Goal: Check status: Check status

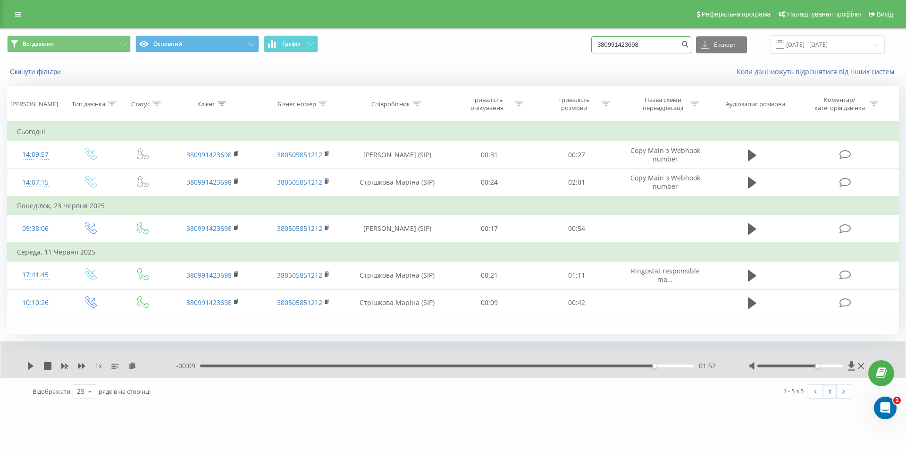
click at [665, 47] on input "380991423698" at bounding box center [641, 44] width 100 height 17
click at [681, 60] on div "Скинути фільтри Коли дані можуть відрізнятися вiд інших систем" at bounding box center [452, 71] width 905 height 23
click at [691, 49] on button "submit" at bounding box center [684, 44] width 13 height 17
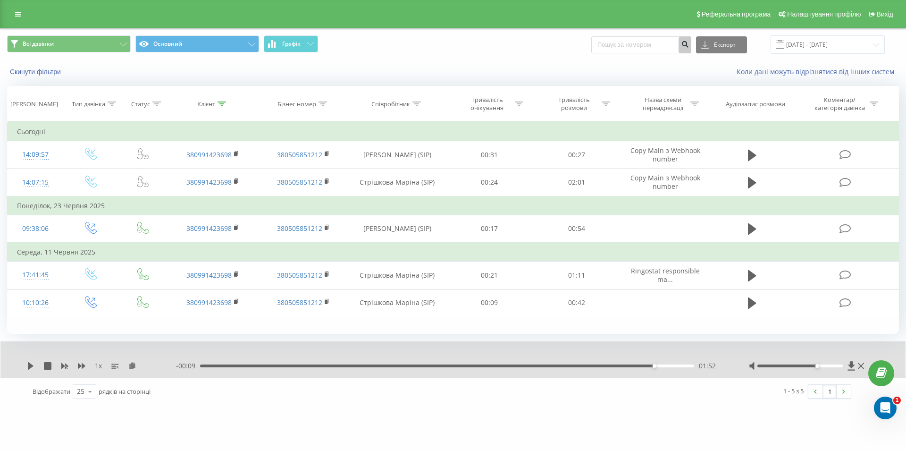
click at [691, 49] on button "submit" at bounding box center [684, 44] width 13 height 17
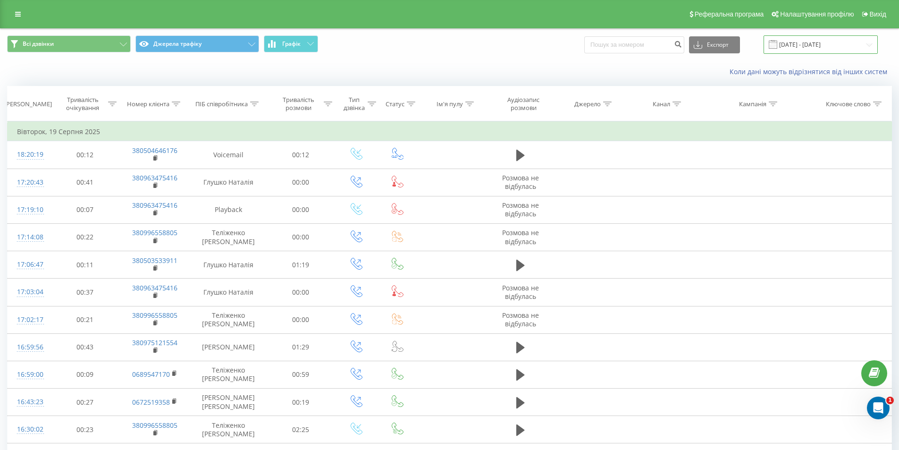
click at [810, 44] on input "[DATE] - [DATE]" at bounding box center [820, 44] width 114 height 18
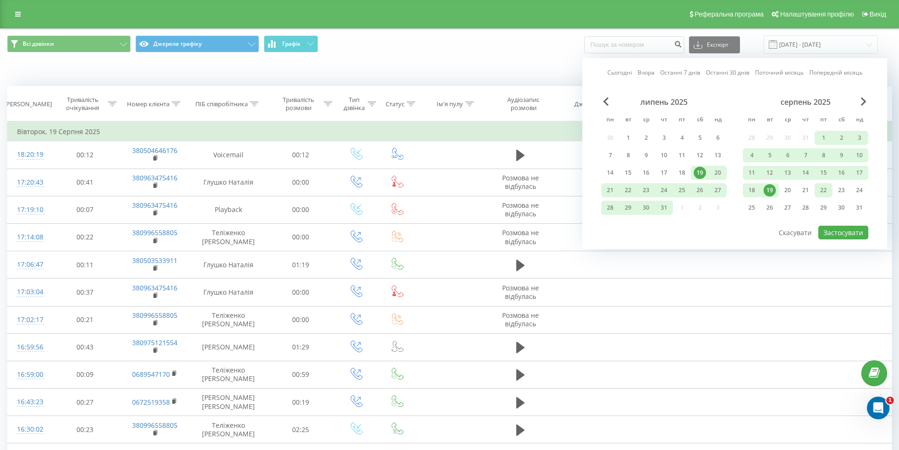
click at [829, 191] on div "22" at bounding box center [823, 190] width 12 height 12
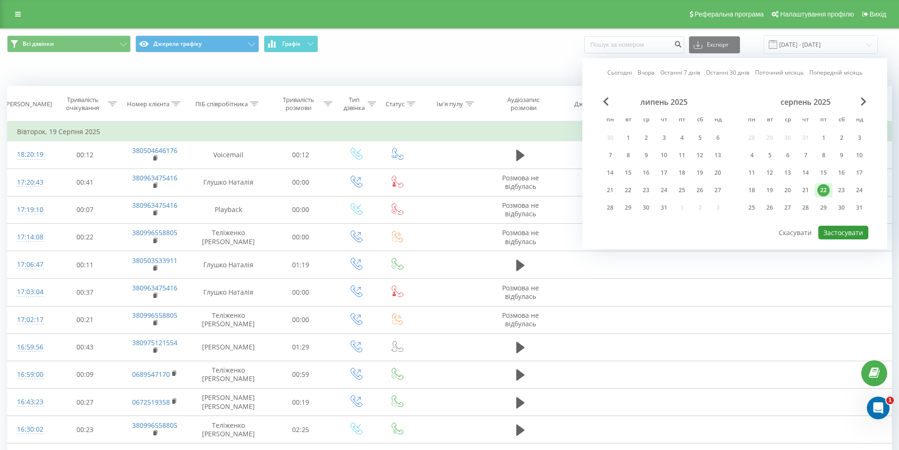
click at [842, 233] on button "Застосувати" at bounding box center [843, 233] width 50 height 14
type input "[DATE] - [DATE]"
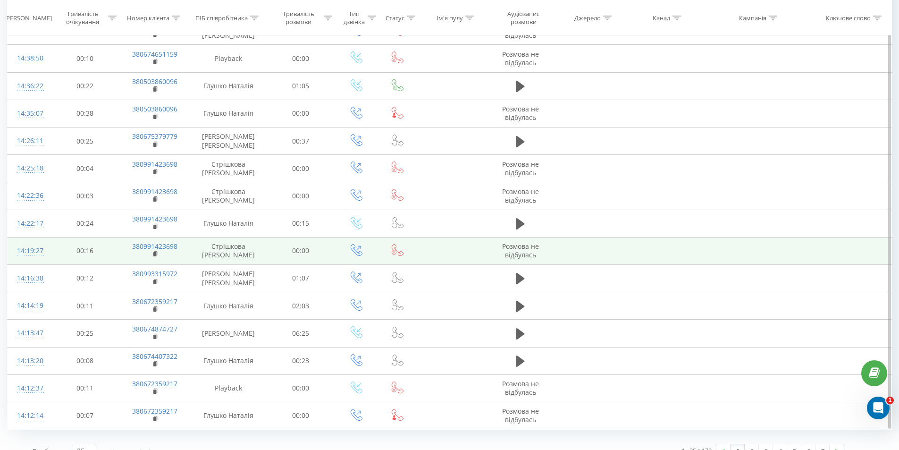
scroll to position [413, 0]
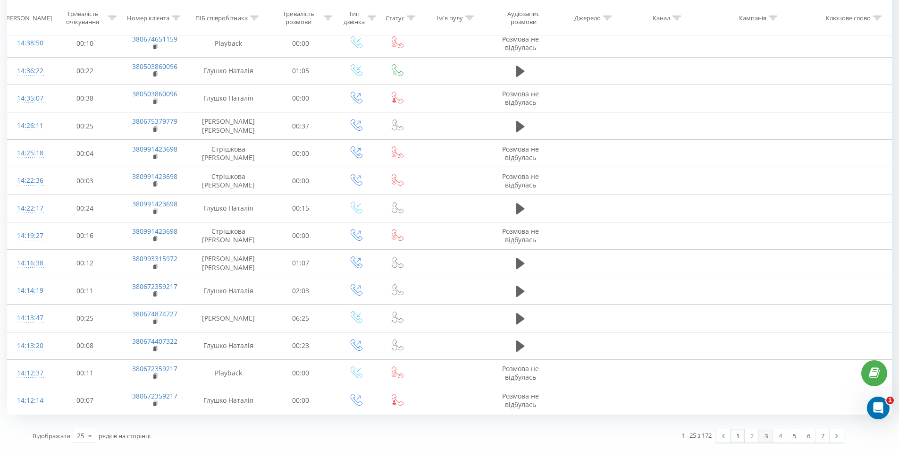
click at [761, 435] on link "3" at bounding box center [766, 435] width 14 height 13
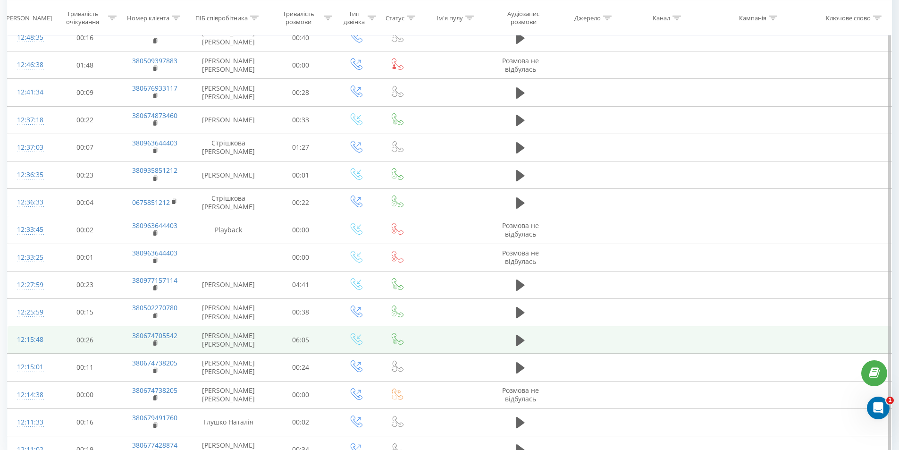
scroll to position [413, 0]
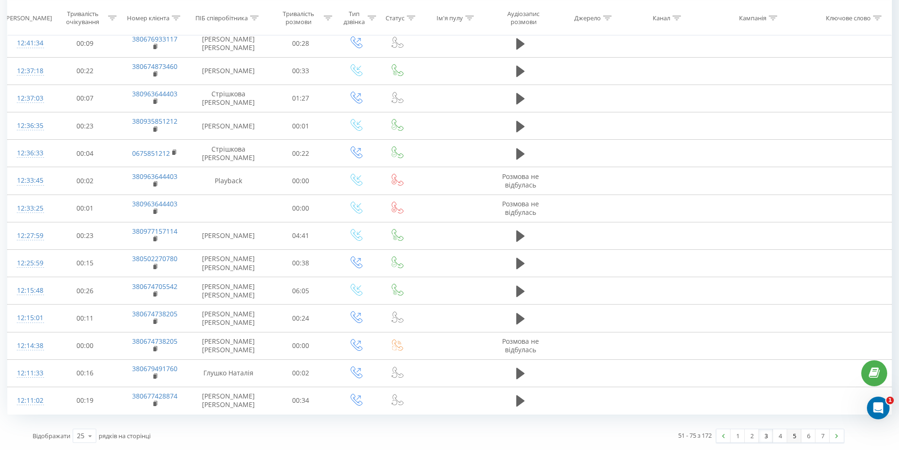
click at [798, 434] on link "5" at bounding box center [794, 435] width 14 height 13
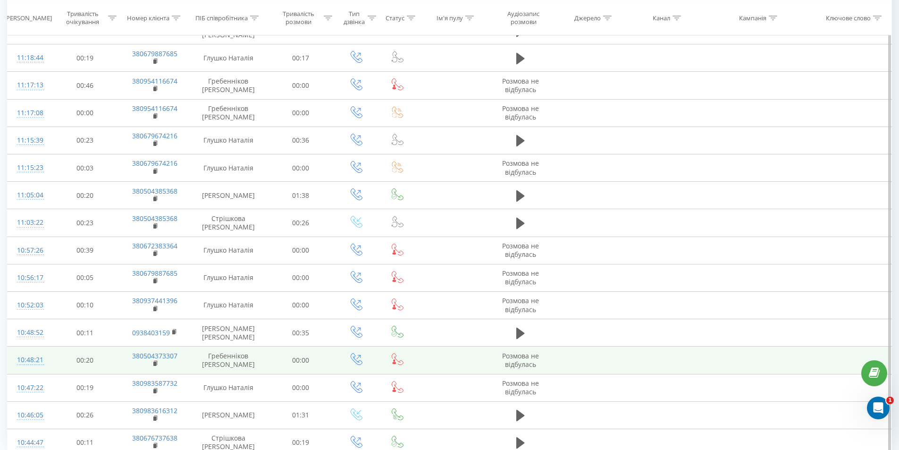
scroll to position [413, 0]
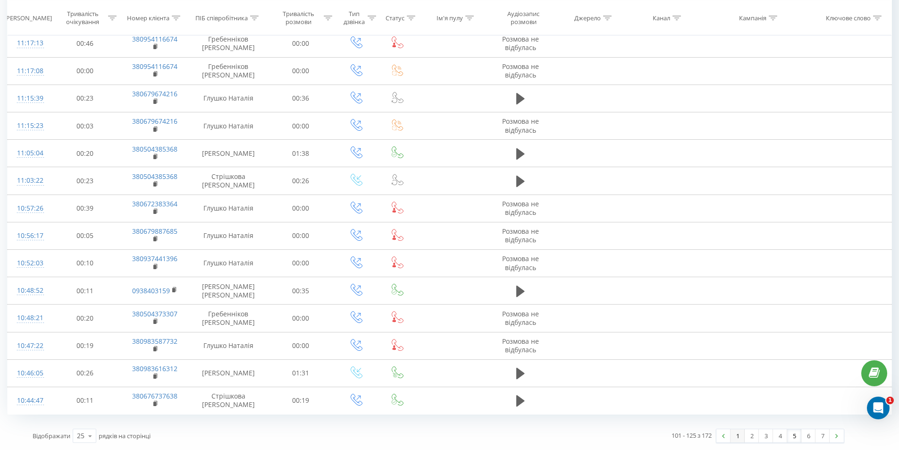
click at [734, 437] on link "1" at bounding box center [737, 435] width 14 height 13
